Goal: Communication & Community: Answer question/provide support

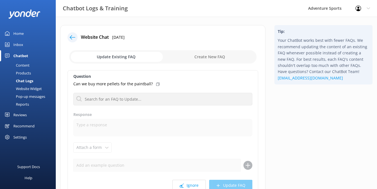
click at [21, 58] on div "Chatbot" at bounding box center [20, 55] width 15 height 11
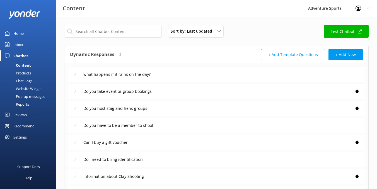
click at [20, 34] on div "Home" at bounding box center [18, 33] width 10 height 11
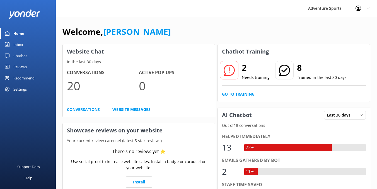
click at [19, 43] on div "Inbox" at bounding box center [18, 44] width 10 height 11
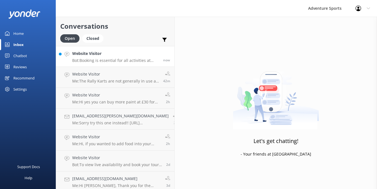
click at [113, 59] on p "Bot: Booking is essential for all activities at Adventure Sports, and you can b…" at bounding box center [115, 60] width 87 height 5
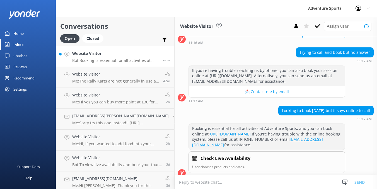
scroll to position [64, 0]
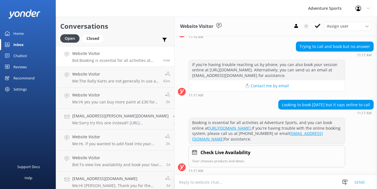
click at [18, 33] on div "Home" at bounding box center [18, 33] width 10 height 11
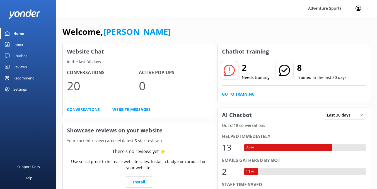
click at [256, 79] on p "Needs training" at bounding box center [256, 78] width 28 height 6
click at [246, 94] on link "Go to Training" at bounding box center [238, 94] width 33 height 6
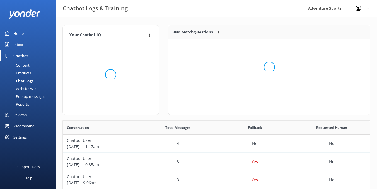
scroll to position [42, 202]
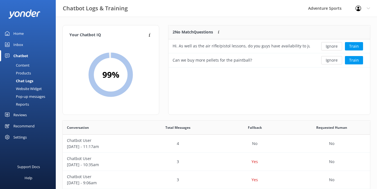
click at [18, 44] on div "Inbox" at bounding box center [18, 44] width 10 height 11
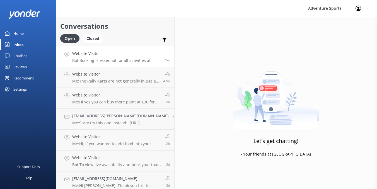
click at [88, 51] on h4 "Website Visitor" at bounding box center [116, 54] width 89 height 6
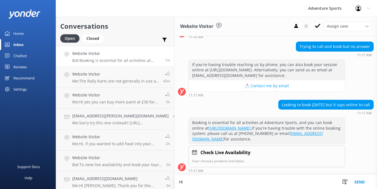
scroll to position [65, 0]
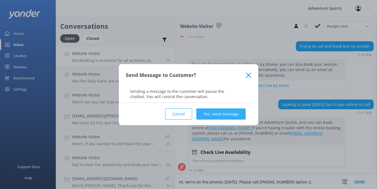
type textarea "Hi, we're on the phones [DATE]. Please call [PHONE_NUMBER] option 2."
click at [213, 113] on button "Yes, send message" at bounding box center [220, 114] width 49 height 11
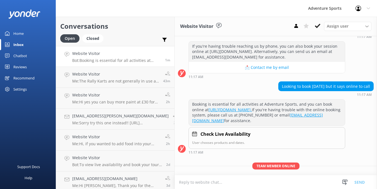
scroll to position [101, 0]
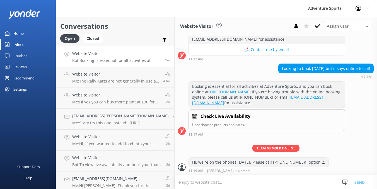
click at [20, 34] on div "Home" at bounding box center [18, 33] width 10 height 11
